Goal: Navigation & Orientation: Understand site structure

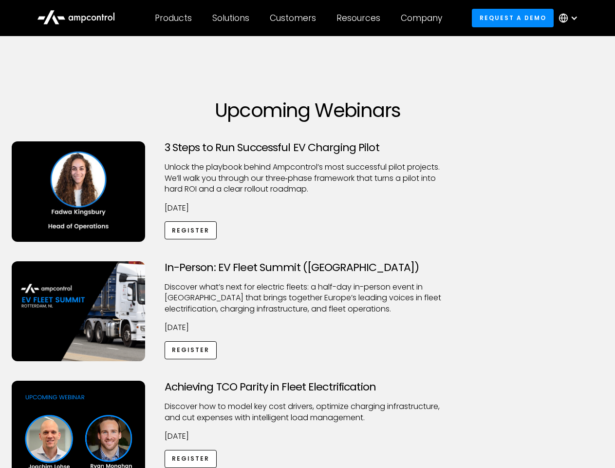
click at [300, 18] on div "Customers" at bounding box center [293, 18] width 46 height 11
click at [173, 18] on div "Products" at bounding box center [173, 18] width 37 height 11
click at [231, 18] on div "Solutions" at bounding box center [230, 18] width 37 height 11
